Goal: Information Seeking & Learning: Learn about a topic

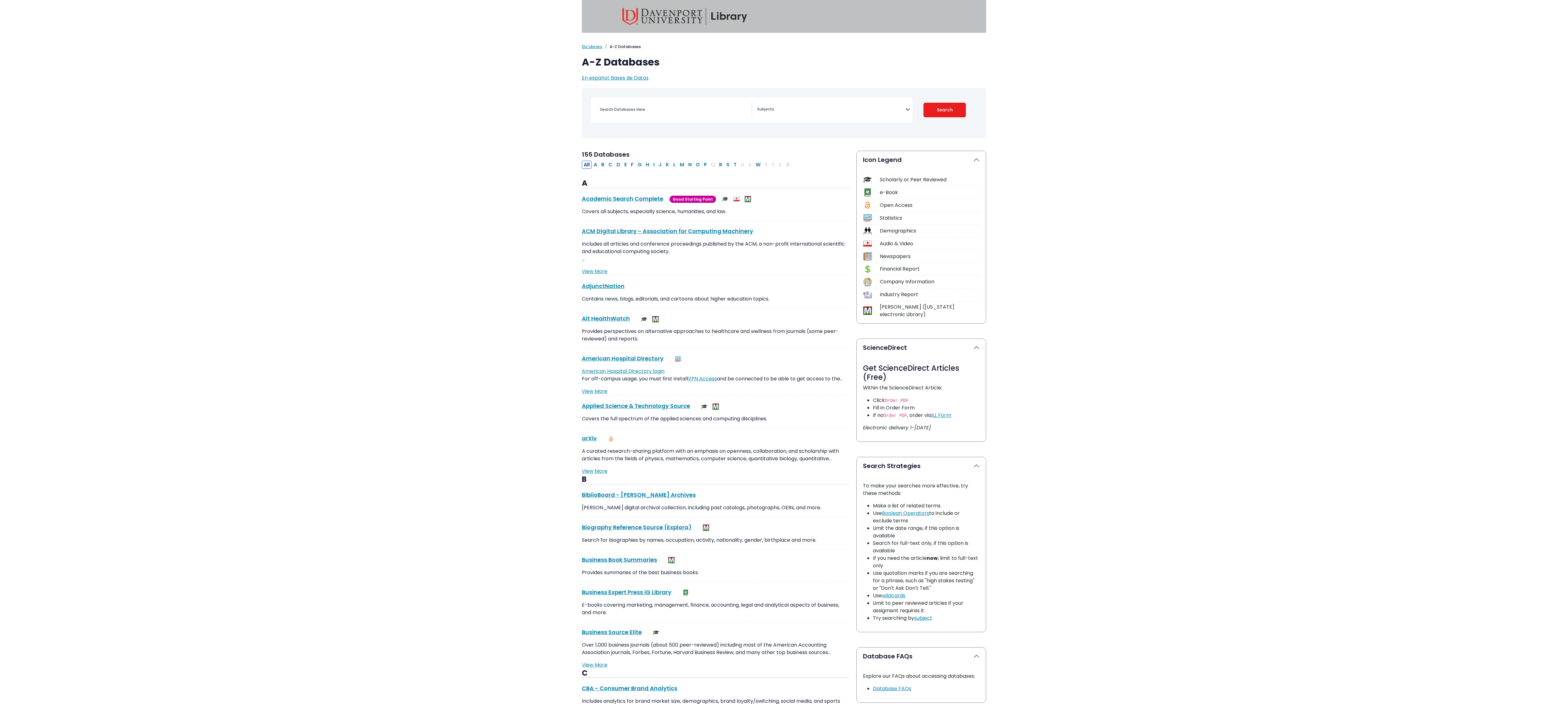
select select "Database Subject Filter"
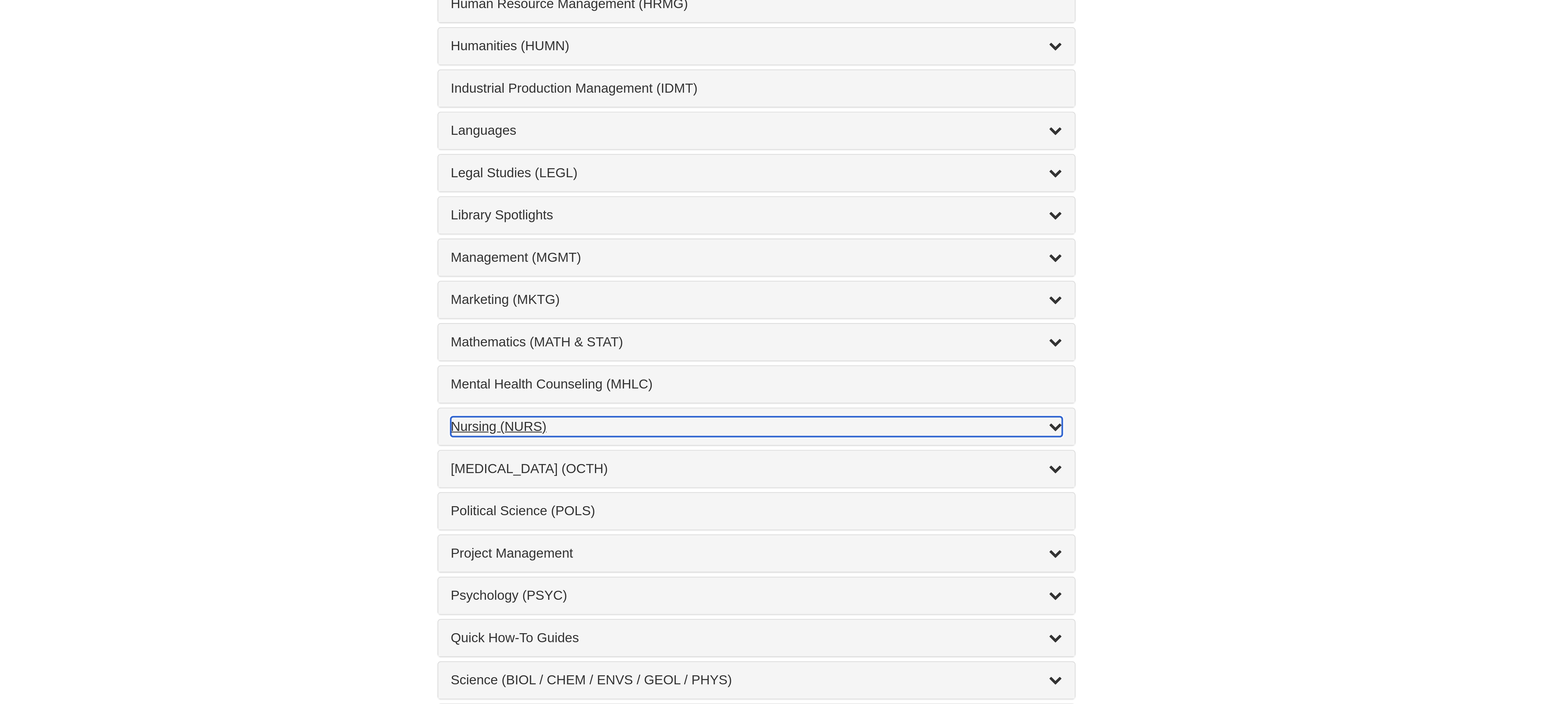
click at [676, 603] on div "Nursing (NURS) , 14 guides" at bounding box center [784, 599] width 231 height 7
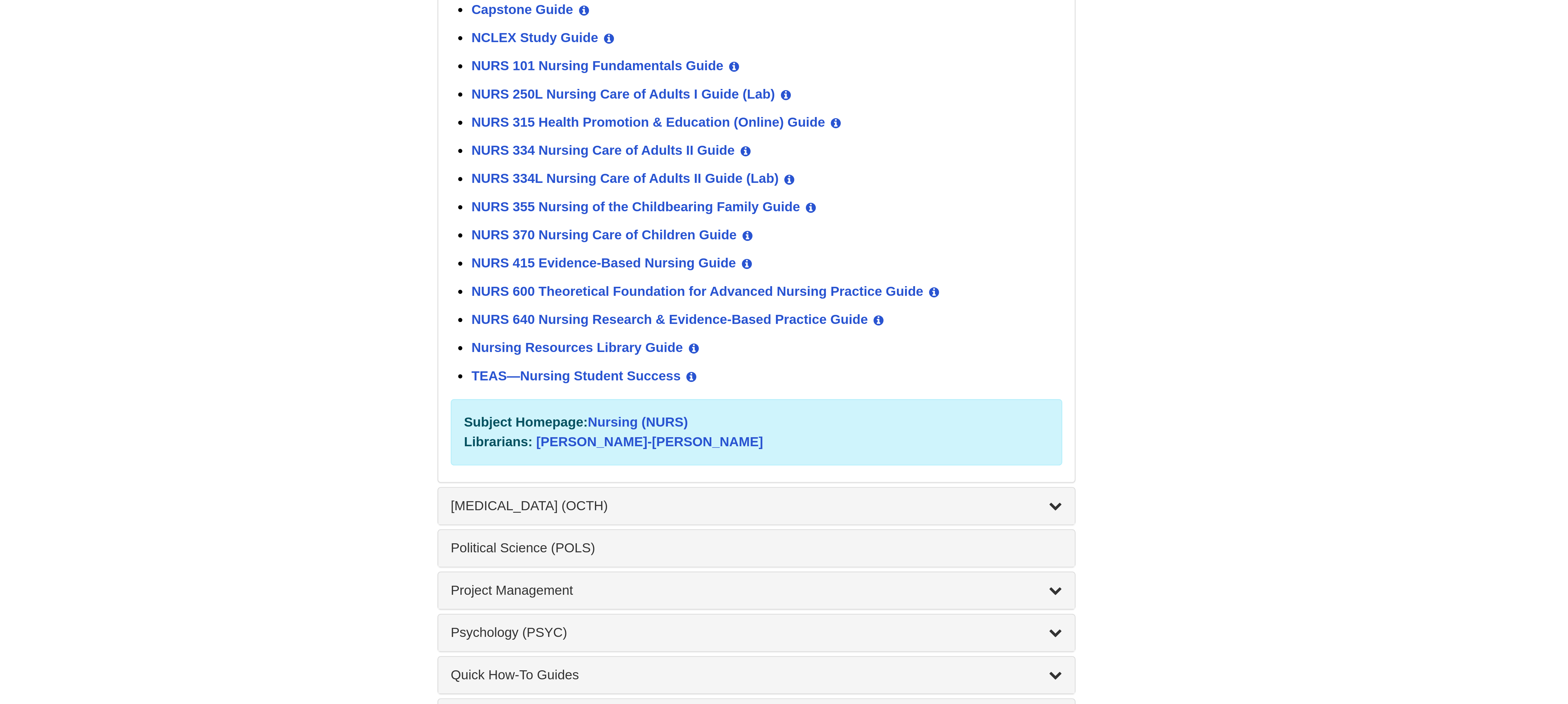
scroll to position [221, 0]
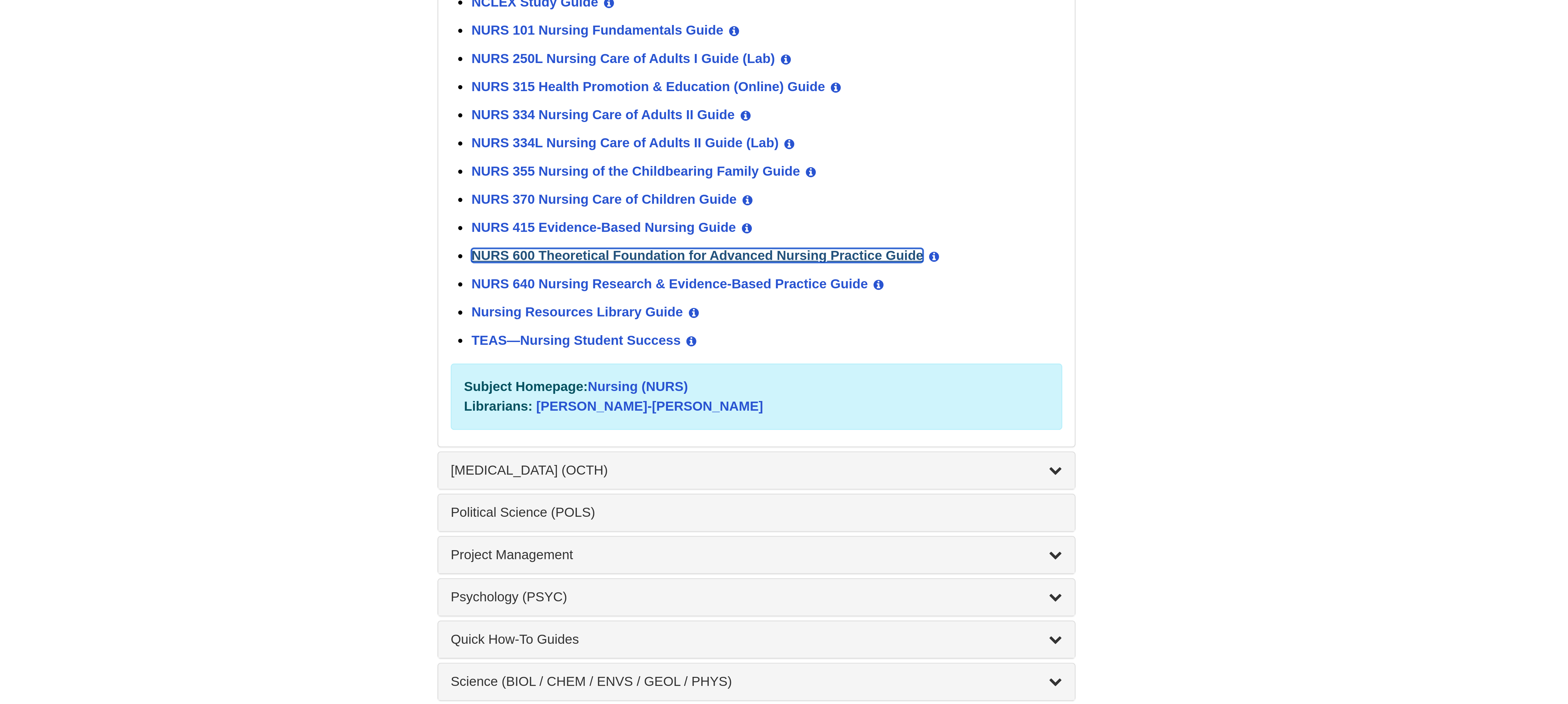
click at [707, 537] on link "NURS 600 Theoretical Foundation for Advanced Nursing Practice Guide" at bounding box center [762, 535] width 170 height 5
